Goal: Task Accomplishment & Management: Use online tool/utility

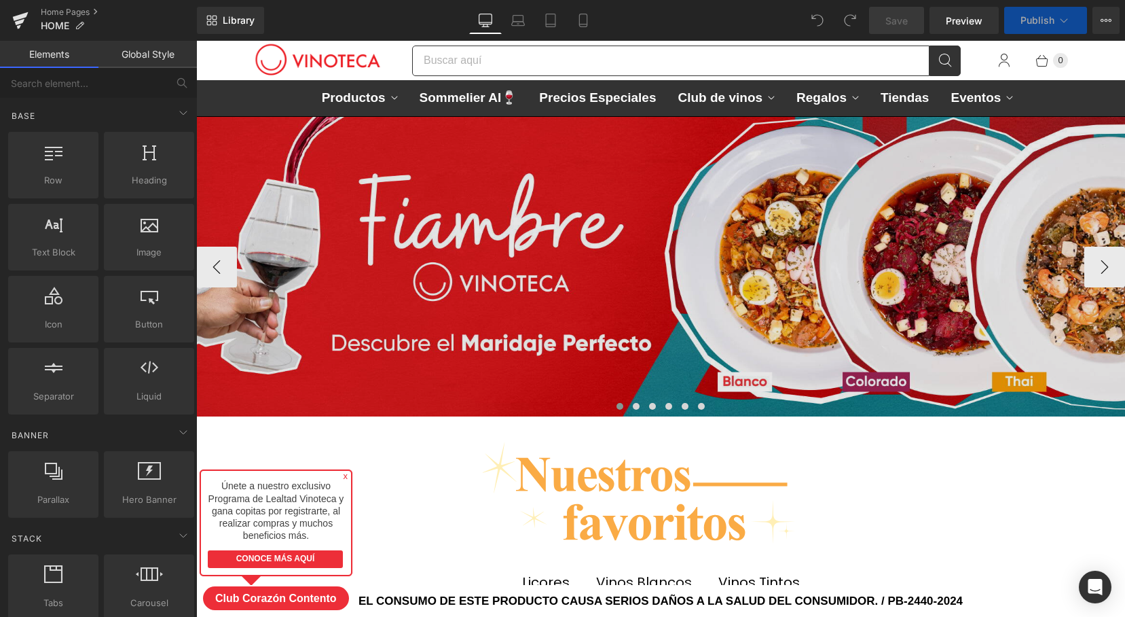
scroll to position [5488, 929]
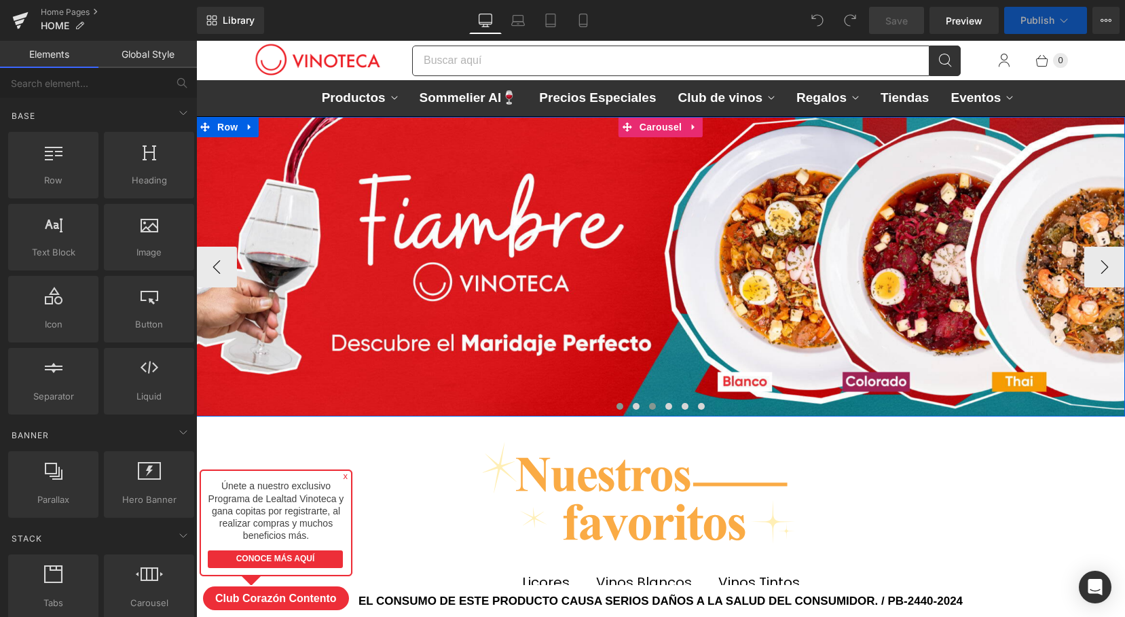
click at [657, 404] on button at bounding box center [652, 406] width 16 height 14
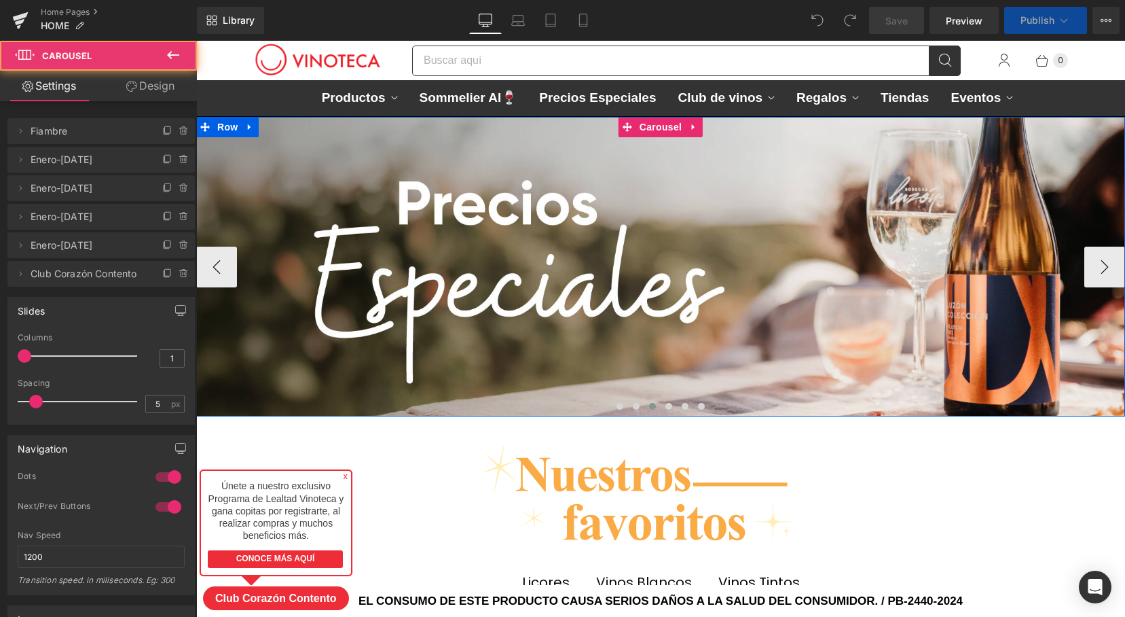
scroll to position [5835, 929]
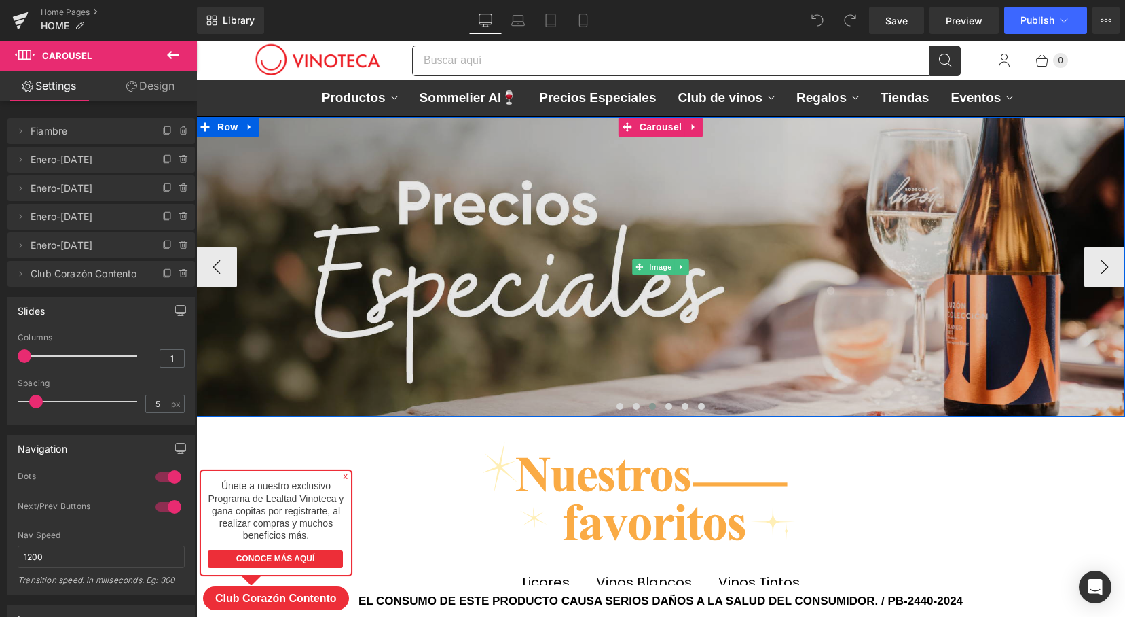
click at [657, 326] on img at bounding box center [660, 267] width 929 height 300
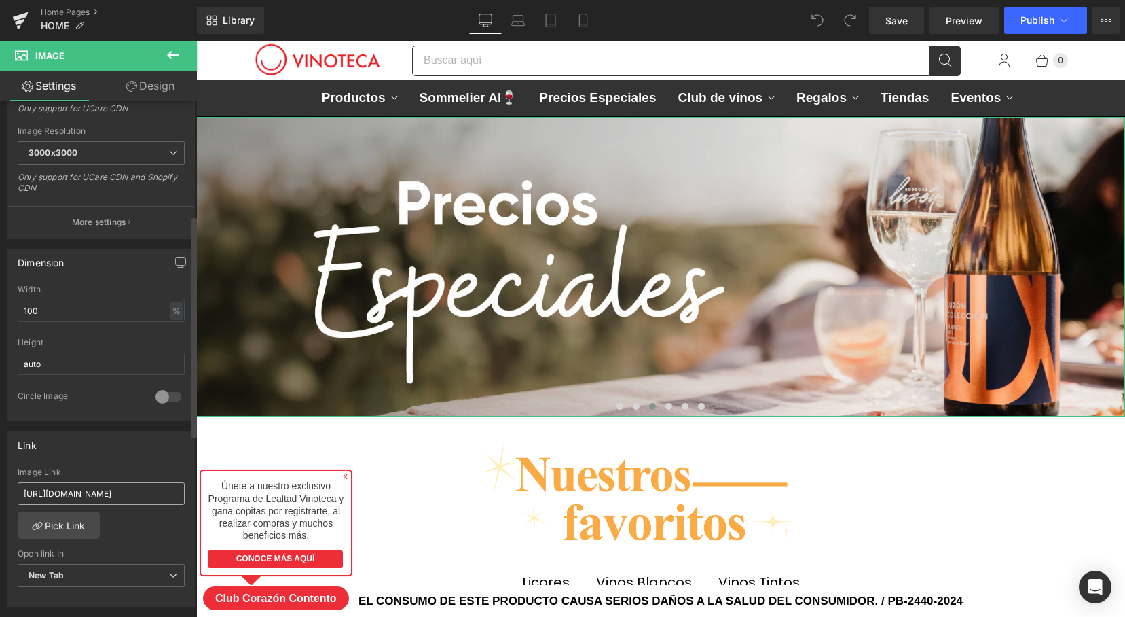
scroll to position [268, 0]
click at [119, 485] on input "[URL][DOMAIN_NAME]" at bounding box center [101, 492] width 167 height 22
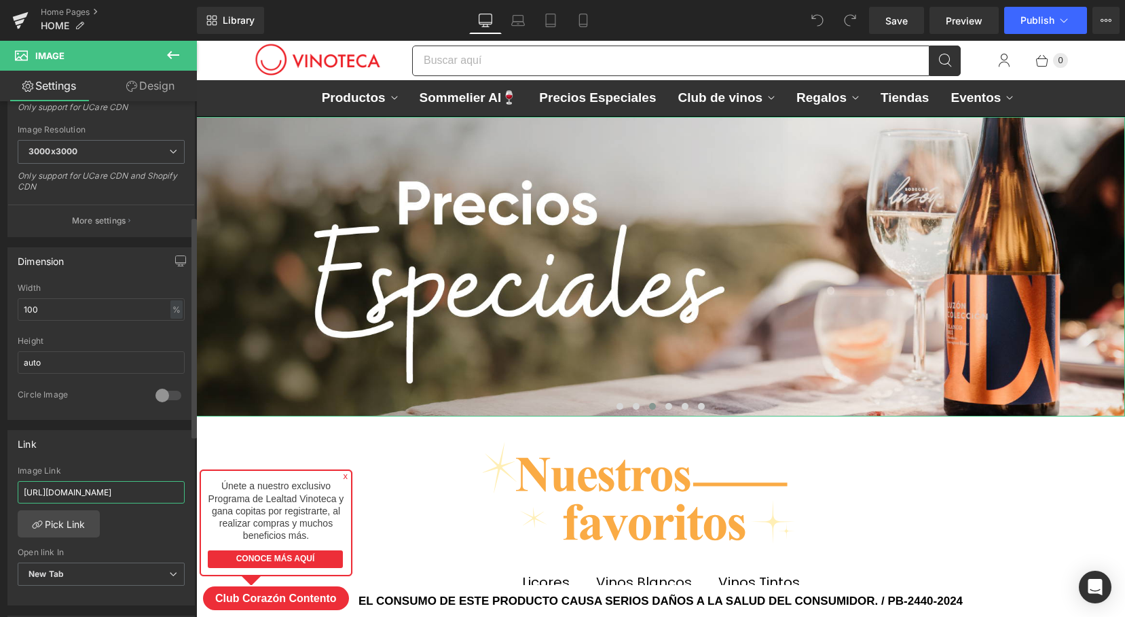
type input "[URL][DOMAIN_NAME]"
click at [139, 521] on div "[URL][DOMAIN_NAME] Image Link [URL][DOMAIN_NAME] Pick Link Current Tab New Tab …" at bounding box center [101, 535] width 186 height 139
click at [906, 22] on span "Save" at bounding box center [896, 21] width 22 height 14
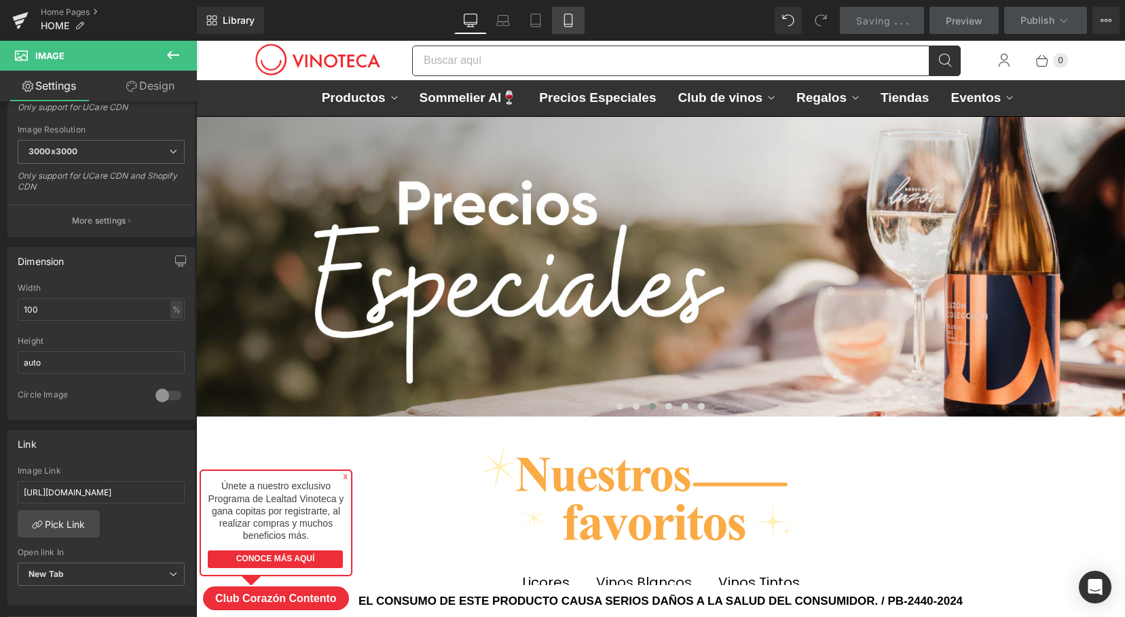
click at [564, 20] on icon at bounding box center [569, 21] width 14 height 14
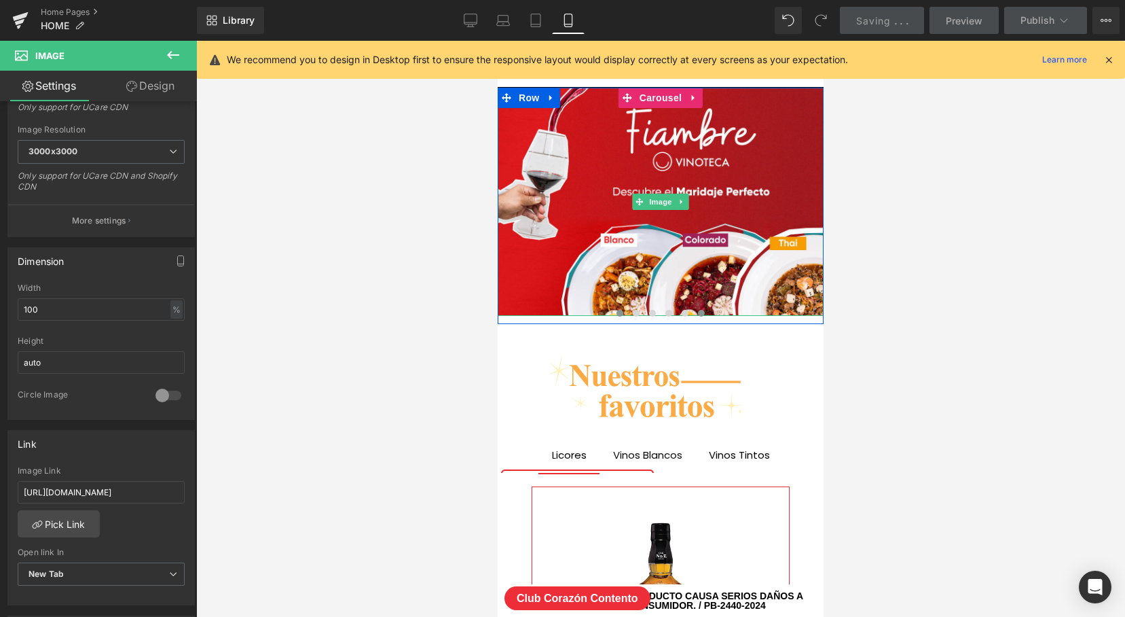
scroll to position [6712, 326]
drag, startPoint x: 651, startPoint y: 312, endPoint x: 659, endPoint y: 312, distance: 8.1
click at [652, 312] on span at bounding box center [652, 313] width 7 height 7
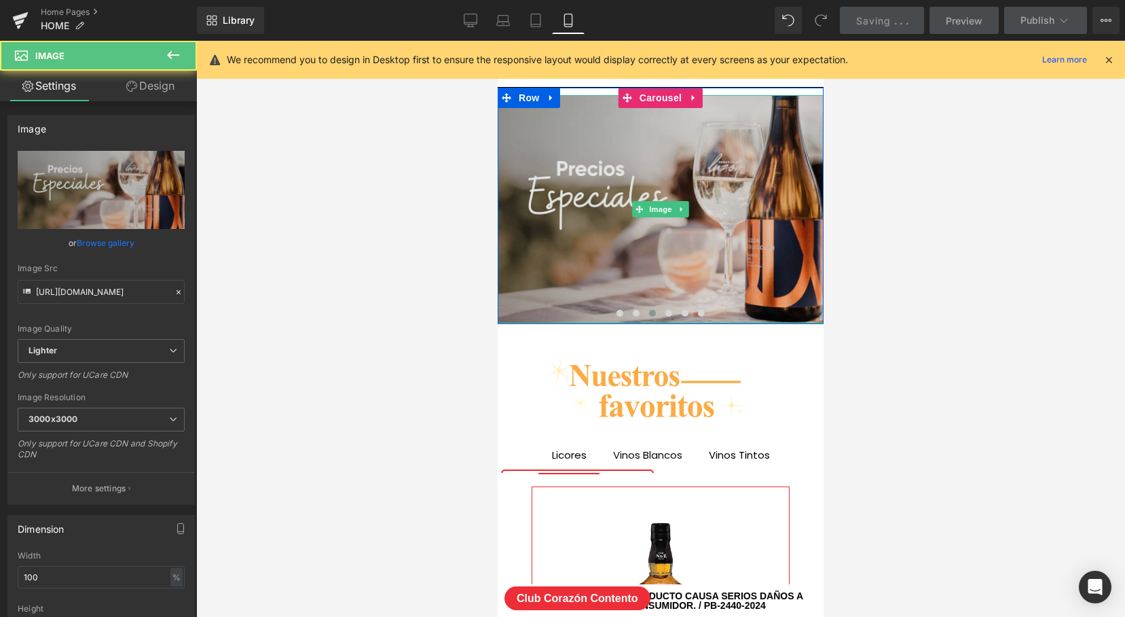
click at [670, 264] on img at bounding box center [661, 209] width 326 height 228
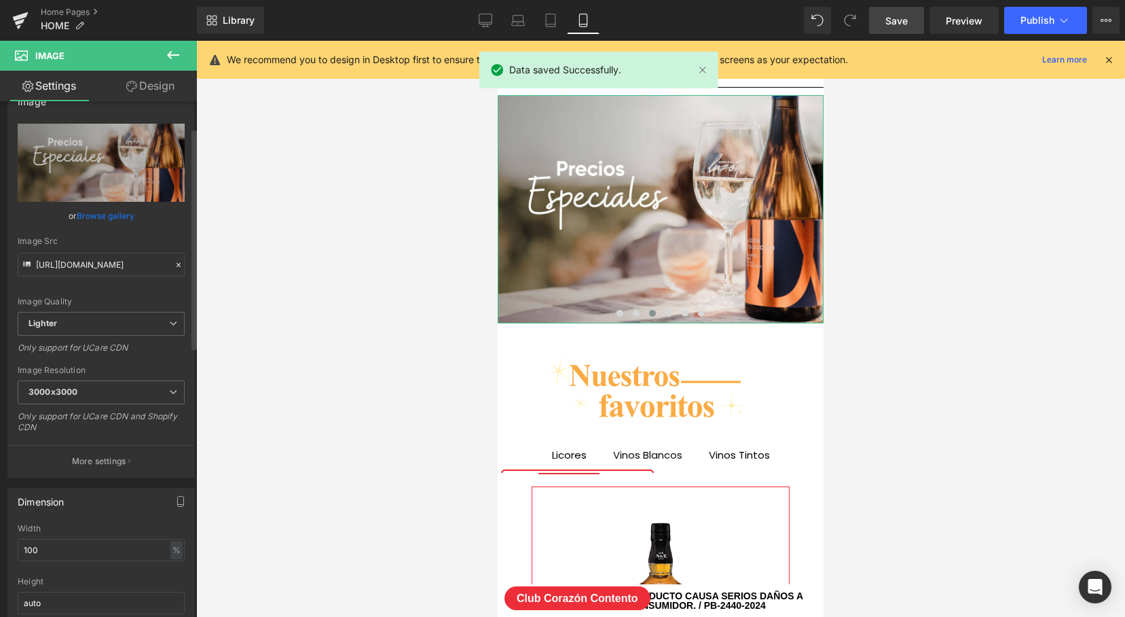
scroll to position [62, 0]
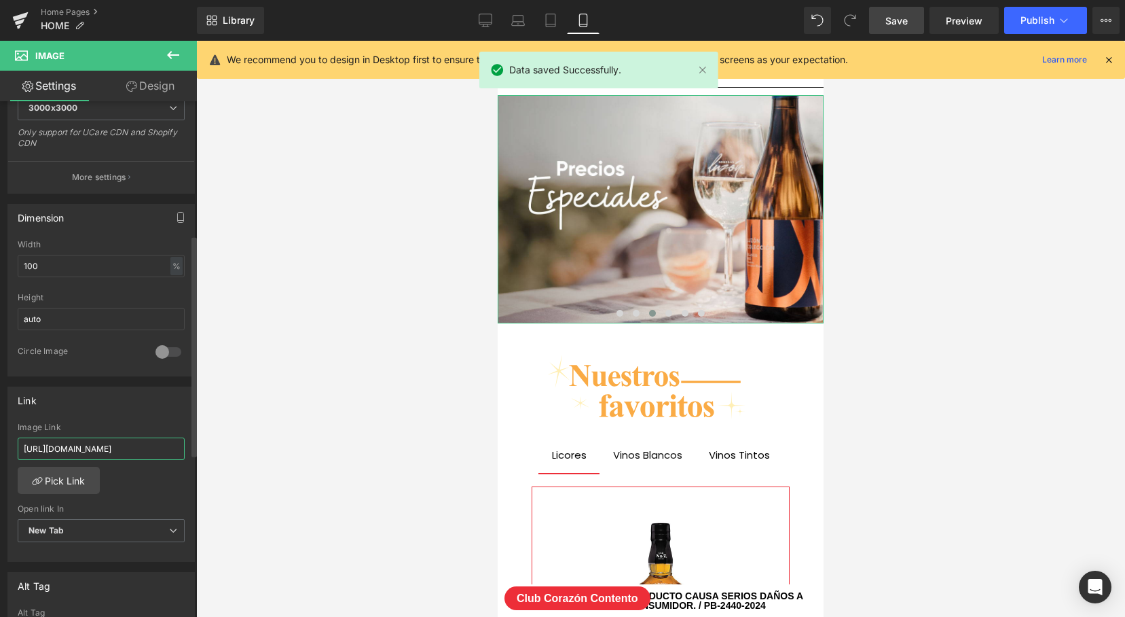
click at [139, 443] on input "[URL][DOMAIN_NAME]" at bounding box center [101, 448] width 167 height 22
click at [139, 443] on input "[URL][DOMAIN_NAME]" at bounding box center [101, 449] width 167 height 22
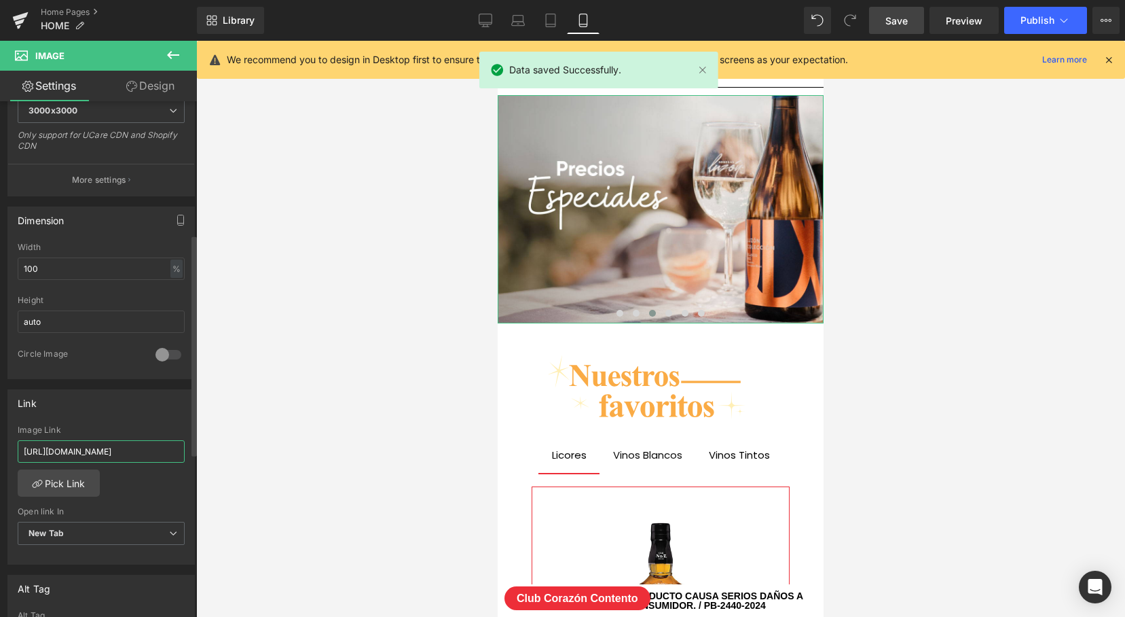
paste input "text"
type input "[URL][DOMAIN_NAME]"
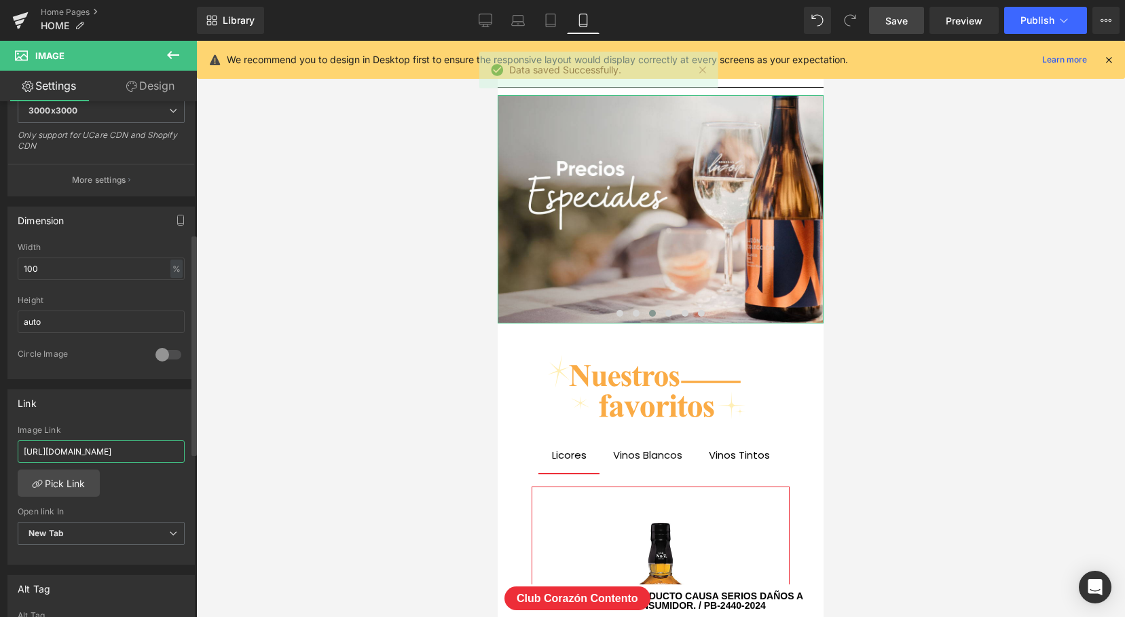
scroll to position [0, 98]
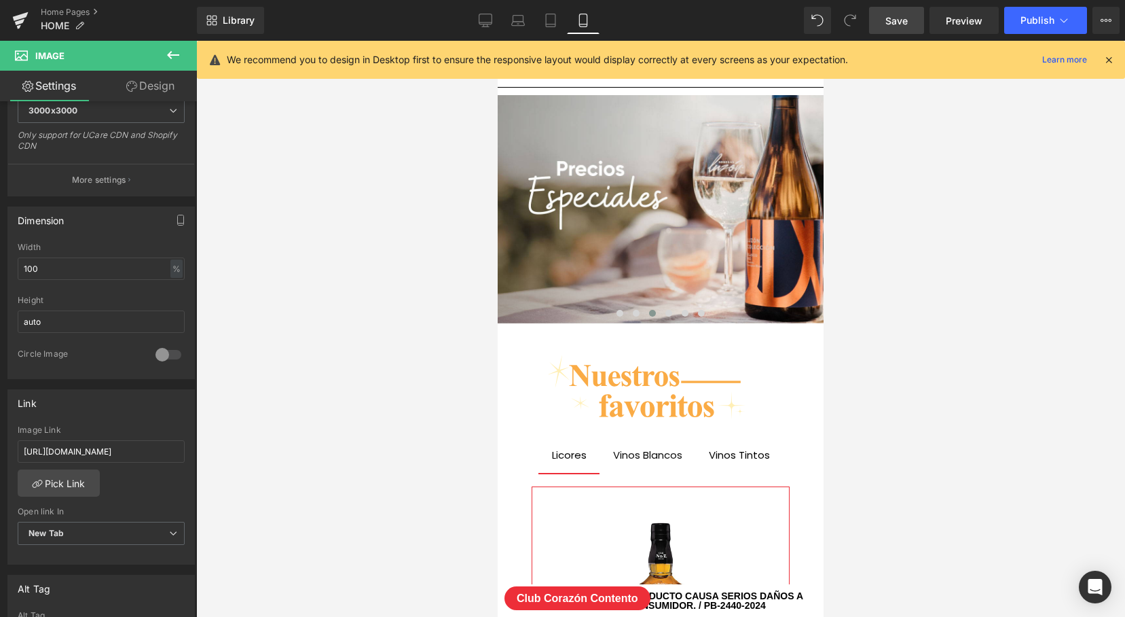
click at [319, 397] on div at bounding box center [660, 329] width 929 height 576
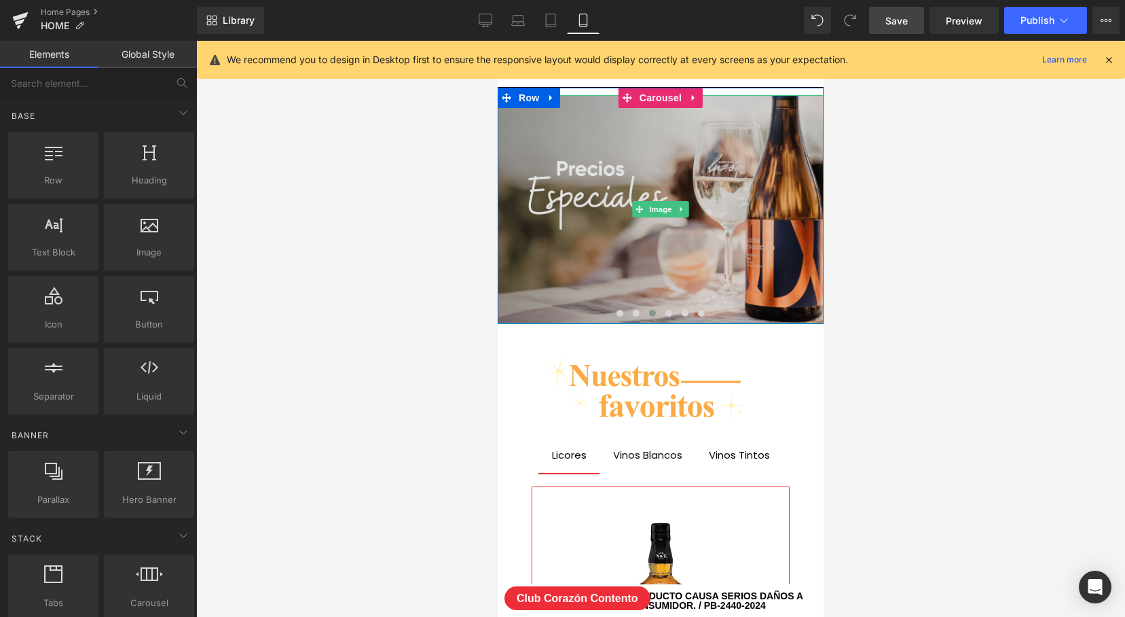
click at [727, 234] on img at bounding box center [661, 209] width 326 height 228
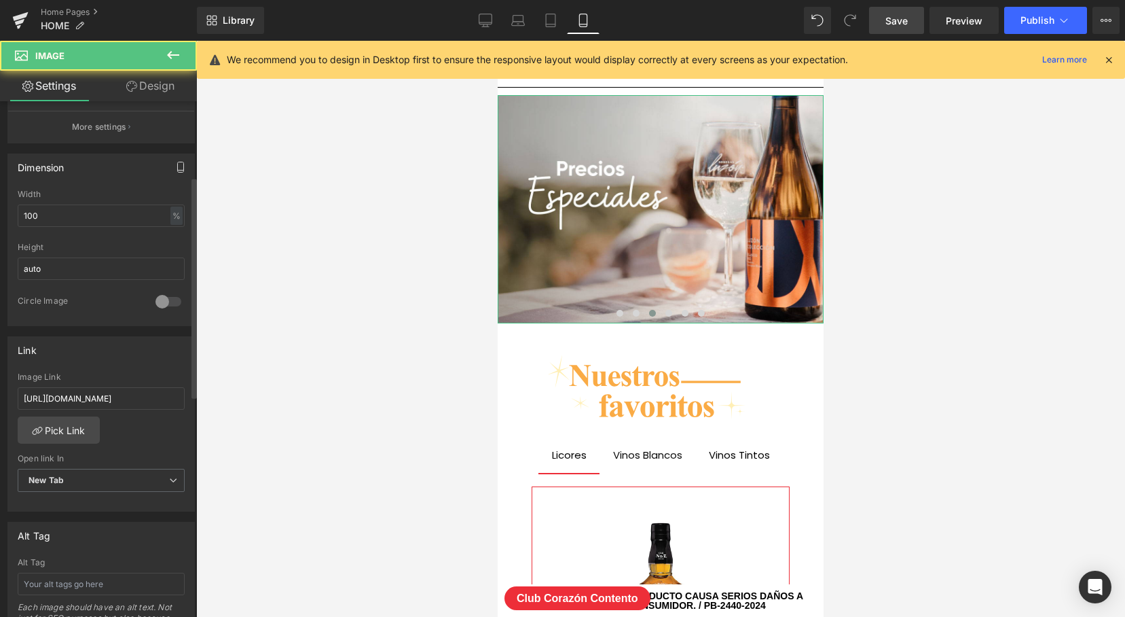
scroll to position [431, 0]
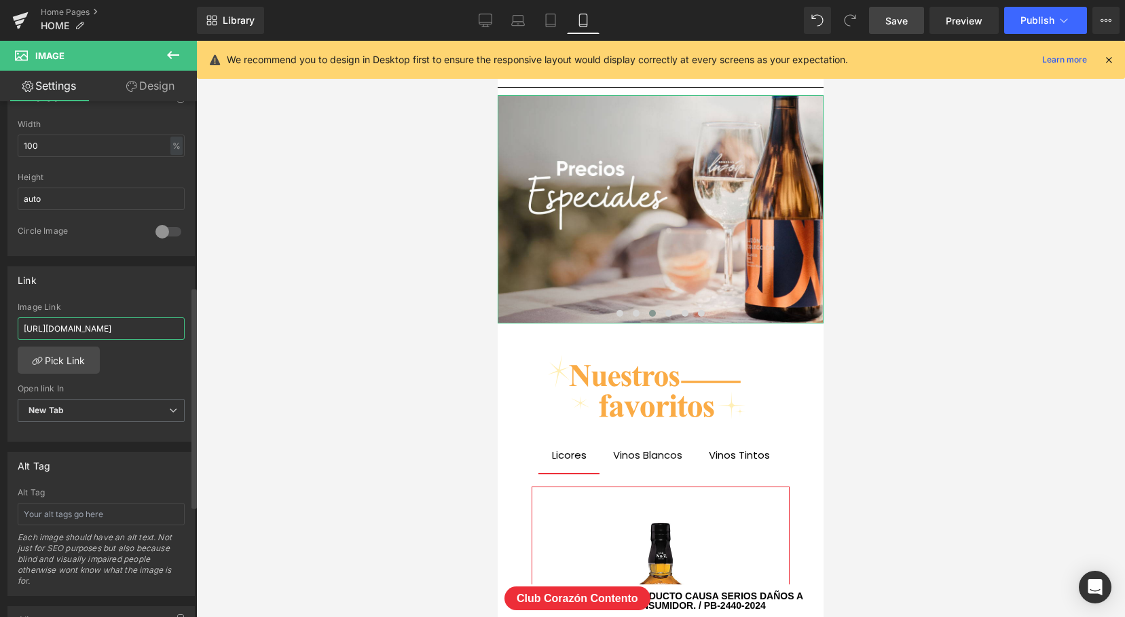
click at [146, 326] on input "[URL][DOMAIN_NAME]" at bounding box center [101, 328] width 167 height 22
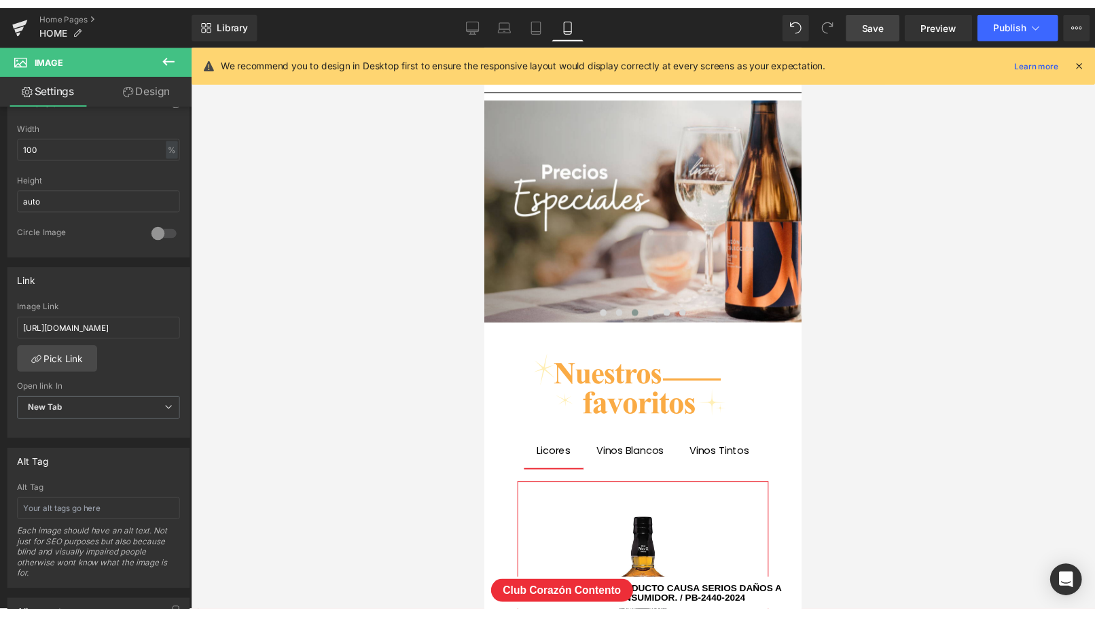
scroll to position [0, 0]
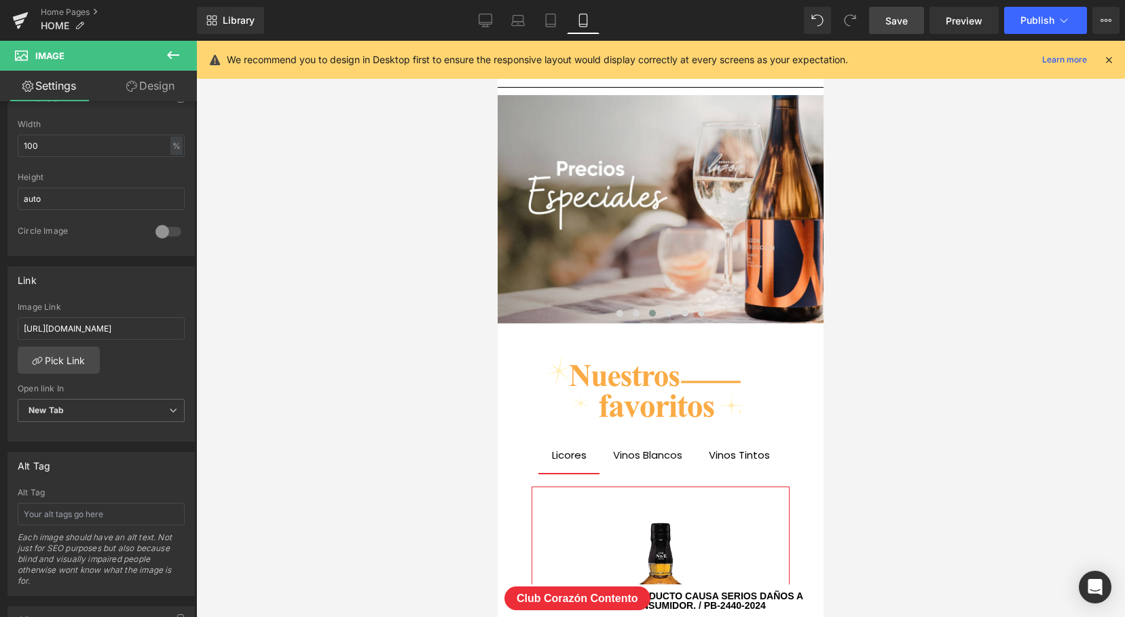
click at [893, 28] on link "Save" at bounding box center [896, 20] width 55 height 27
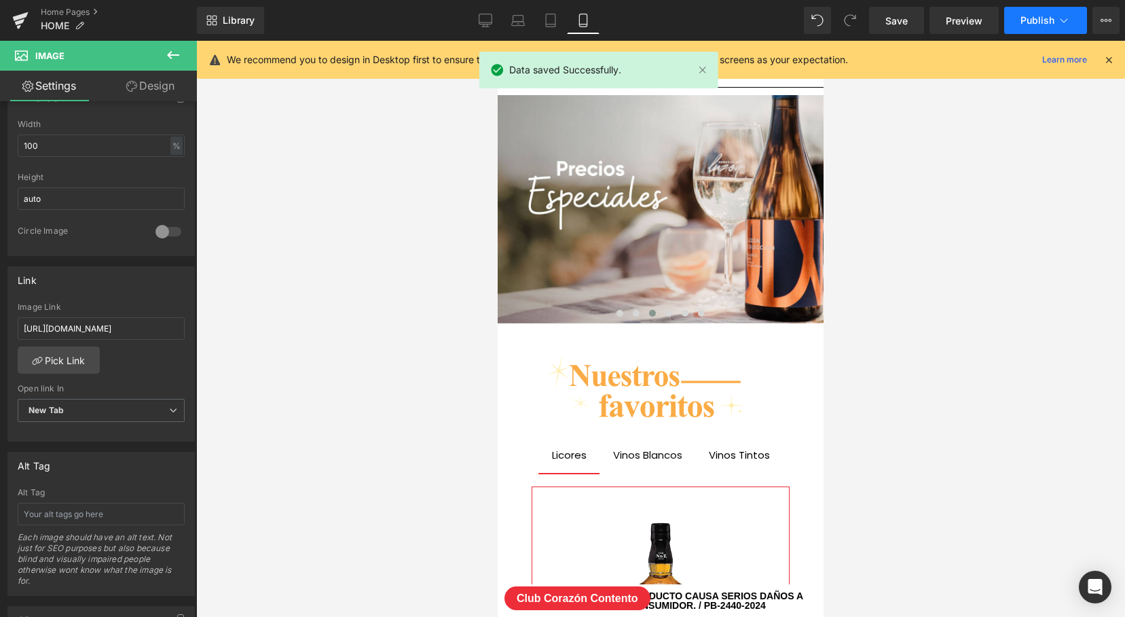
click at [1048, 16] on span "Publish" at bounding box center [1038, 20] width 34 height 11
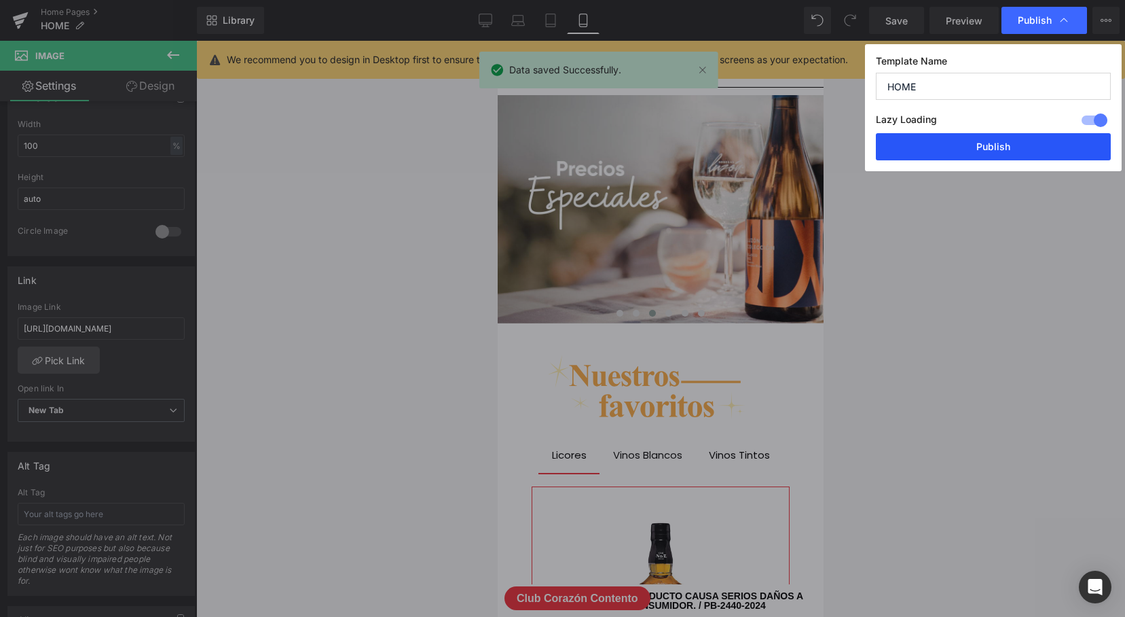
click at [978, 149] on button "Publish" at bounding box center [993, 146] width 235 height 27
